Goal: Task Accomplishment & Management: Use online tool/utility

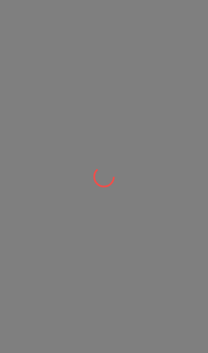
click at [176, 52] on div at bounding box center [104, 176] width 208 height 353
click at [182, 47] on div at bounding box center [104, 176] width 208 height 353
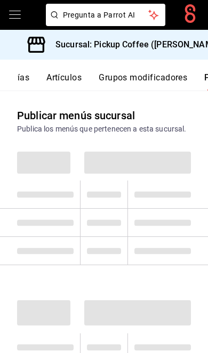
scroll to position [0, 161]
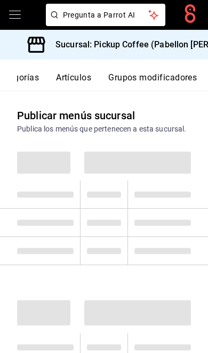
scroll to position [0, 161]
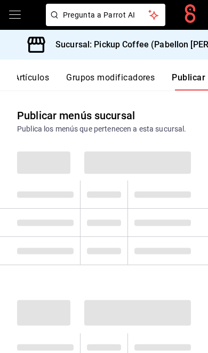
click at [183, 50] on h3 "Sucursal: Pickup Coffee (Pabellon [PERSON_NAME])" at bounding box center [153, 44] width 212 height 13
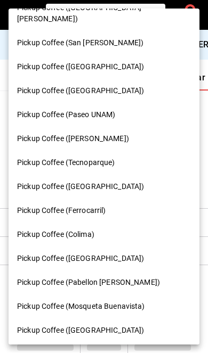
scroll to position [342, 0]
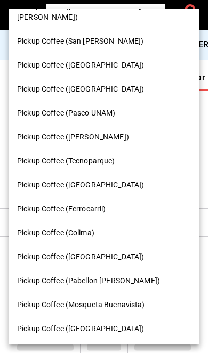
click at [109, 204] on div "Pickup Coffee (Ferrocarril)" at bounding box center [104, 209] width 174 height 11
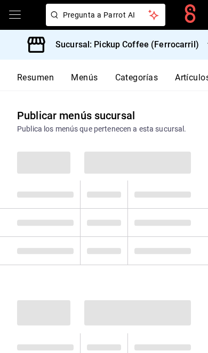
scroll to position [0, 0]
click at [49, 80] on button "Resumen" at bounding box center [35, 82] width 37 height 18
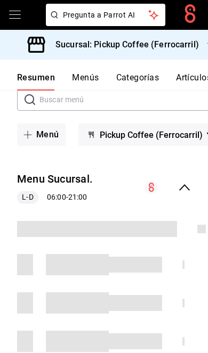
scroll to position [29, 0]
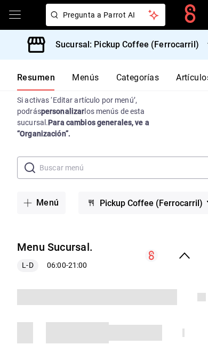
click at [182, 249] on icon "collapse-menu-row" at bounding box center [184, 255] width 13 height 13
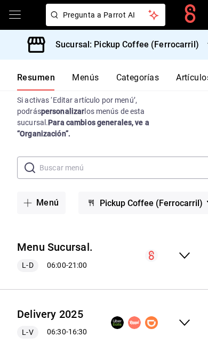
scroll to position [0, 0]
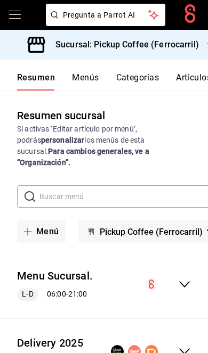
click at [183, 345] on icon "collapse-menu-row" at bounding box center [184, 351] width 13 height 13
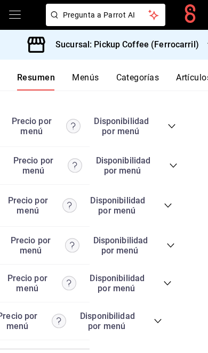
scroll to position [44, 0]
click at [157, 317] on icon "collapse-category-row" at bounding box center [158, 321] width 9 height 9
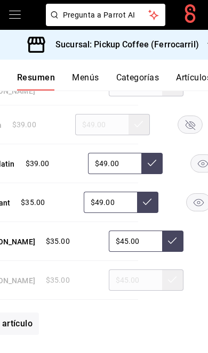
scroll to position [0, 100]
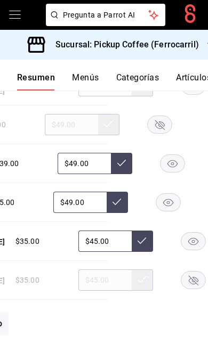
click at [168, 199] on icon "button" at bounding box center [168, 202] width 10 height 7
click at [181, 233] on rect "button" at bounding box center [193, 242] width 25 height 18
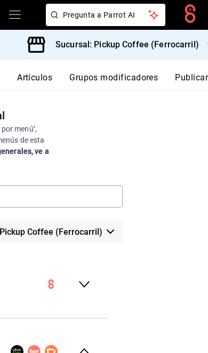
scroll to position [0, 161]
click at [183, 81] on button "Publicar" at bounding box center [191, 82] width 33 height 18
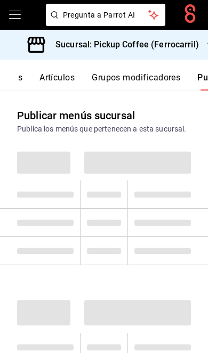
scroll to position [0, 161]
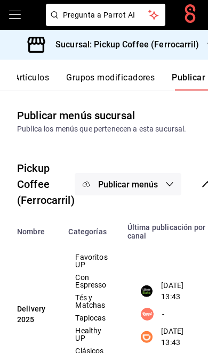
click at [160, 183] on button "Publicar menús" at bounding box center [128, 184] width 107 height 22
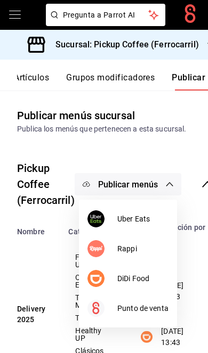
click at [148, 273] on span "DiDi Food" at bounding box center [142, 278] width 51 height 11
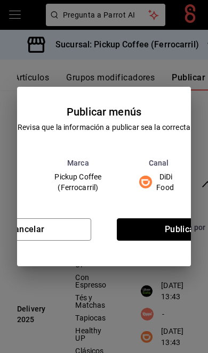
click at [172, 234] on button "Publicar" at bounding box center [181, 230] width 129 height 22
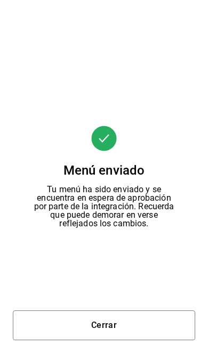
click at [146, 329] on button "Cerrar" at bounding box center [104, 326] width 182 height 30
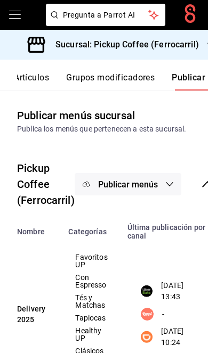
click at [155, 191] on button "Publicar menús" at bounding box center [128, 184] width 107 height 22
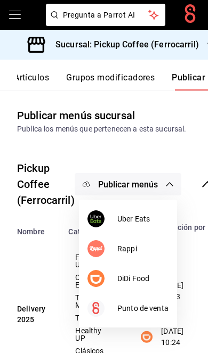
click at [155, 216] on span "Uber Eats" at bounding box center [142, 219] width 51 height 11
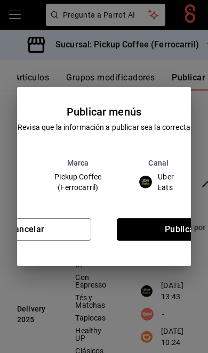
click at [168, 235] on button "Publicar" at bounding box center [181, 230] width 129 height 22
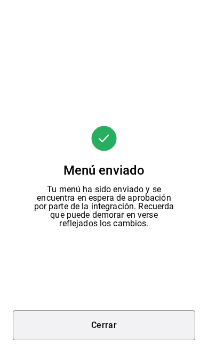
click at [133, 325] on button "Cerrar" at bounding box center [104, 326] width 182 height 30
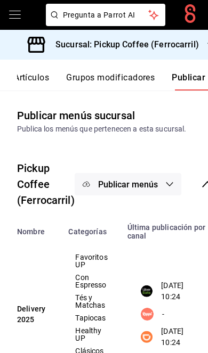
click at [187, 45] on h3 "Sucursal: Pickup Coffee (Ferrocarril)" at bounding box center [123, 44] width 152 height 13
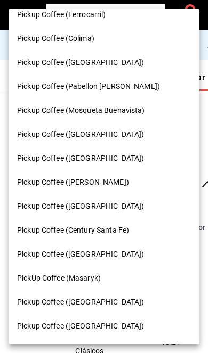
scroll to position [536, 0]
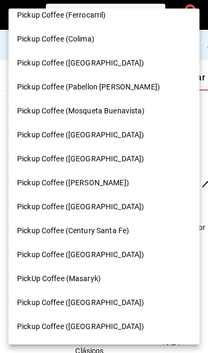
click at [100, 297] on div "Pickup Coffee ([GEOGRAPHIC_DATA])" at bounding box center [104, 302] width 174 height 11
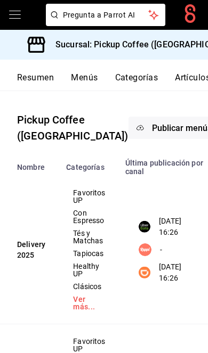
scroll to position [0, 0]
click at [51, 80] on button "Resumen" at bounding box center [35, 82] width 37 height 18
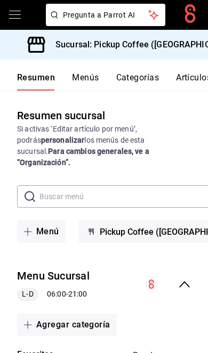
click at [173, 51] on h3 "Sucursal: Pickup Coffee ([GEOGRAPHIC_DATA])" at bounding box center [144, 44] width 194 height 13
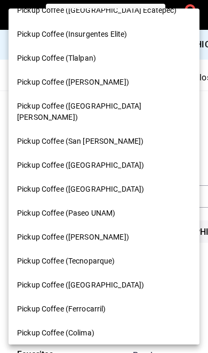
scroll to position [234, 0]
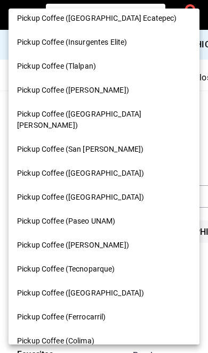
click at [119, 216] on div "Pickup Coffee (Paseo UNAM)" at bounding box center [104, 221] width 174 height 11
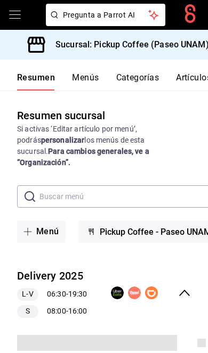
click at [179, 287] on icon "collapse-menu-row" at bounding box center [184, 293] width 13 height 13
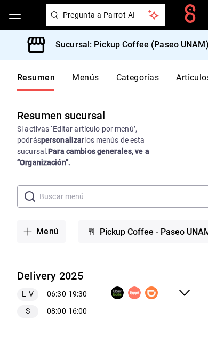
click at [186, 287] on icon "collapse-menu-row" at bounding box center [184, 293] width 13 height 13
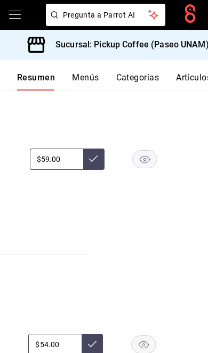
scroll to position [1443, 0]
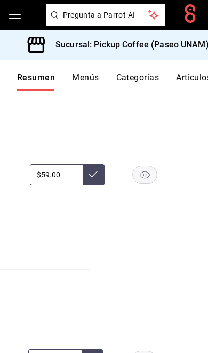
click at [146, 172] on rect "button" at bounding box center [144, 175] width 25 height 18
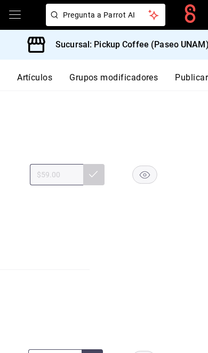
scroll to position [0, 161]
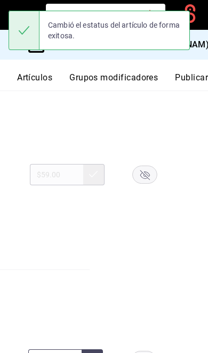
click at [189, 77] on button "Publicar" at bounding box center [191, 82] width 33 height 18
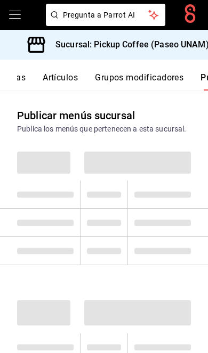
scroll to position [0, 161]
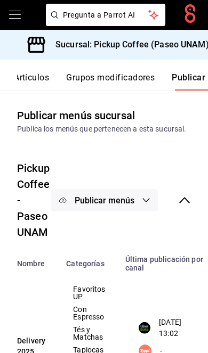
click at [131, 199] on span "Publicar menús" at bounding box center [105, 201] width 60 height 10
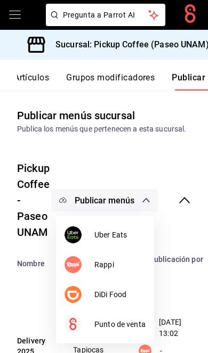
click at [126, 295] on span "DiDi Food" at bounding box center [119, 294] width 51 height 11
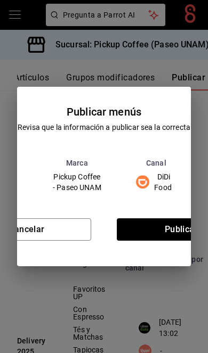
click at [160, 233] on button "Publicar" at bounding box center [181, 230] width 129 height 22
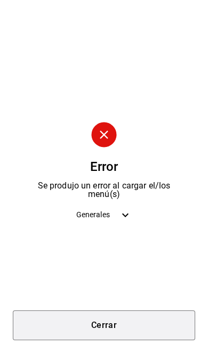
click at [135, 320] on button "Cerrar" at bounding box center [104, 326] width 182 height 30
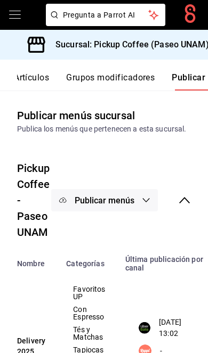
click at [130, 200] on span "Publicar menús" at bounding box center [105, 201] width 60 height 10
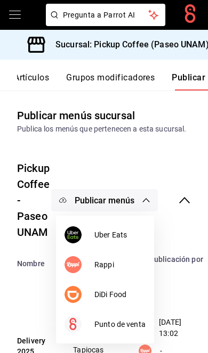
click at [128, 231] on span "Uber Eats" at bounding box center [119, 235] width 51 height 11
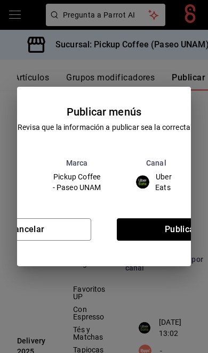
click at [160, 227] on button "Publicar" at bounding box center [181, 230] width 129 height 22
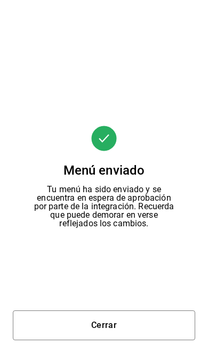
click at [164, 316] on button "Cerrar" at bounding box center [104, 326] width 182 height 30
